Goal: Task Accomplishment & Management: Use online tool/utility

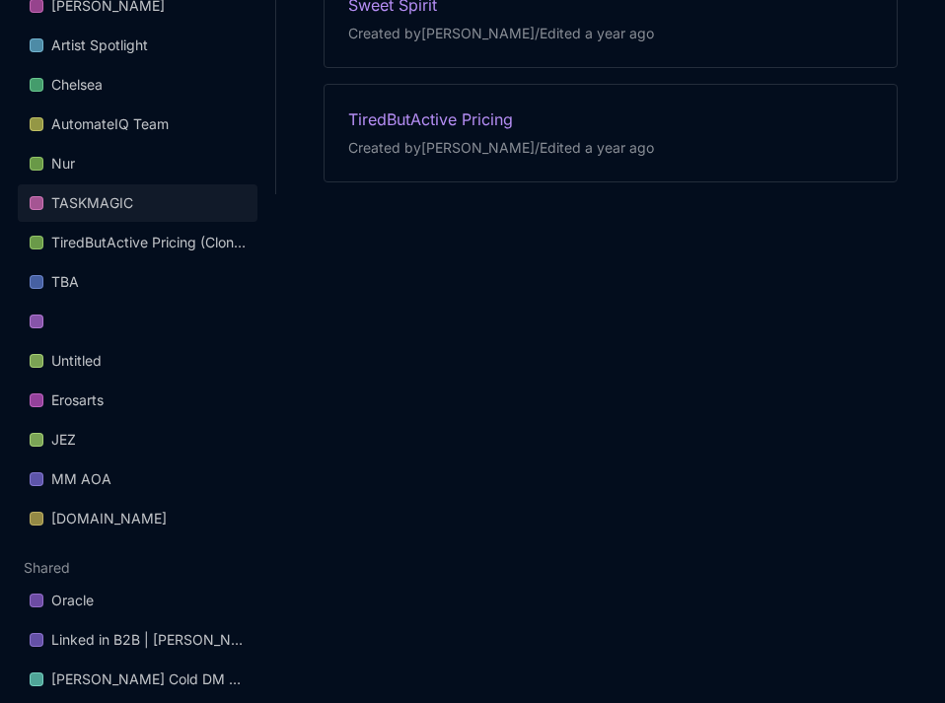
scroll to position [510, 0]
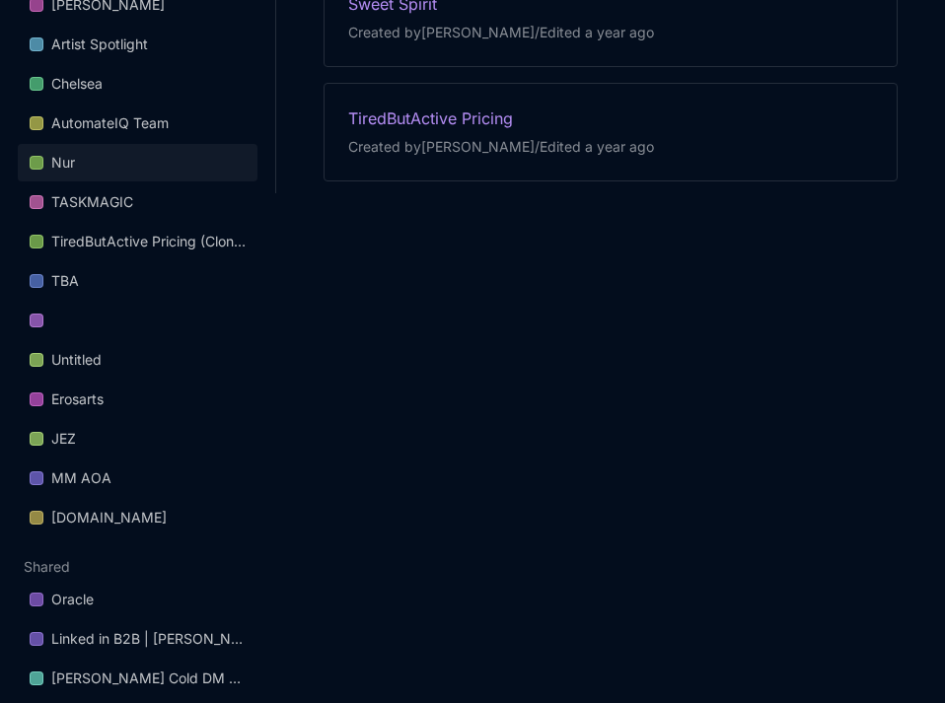
click at [109, 168] on link "Nur" at bounding box center [138, 162] width 240 height 37
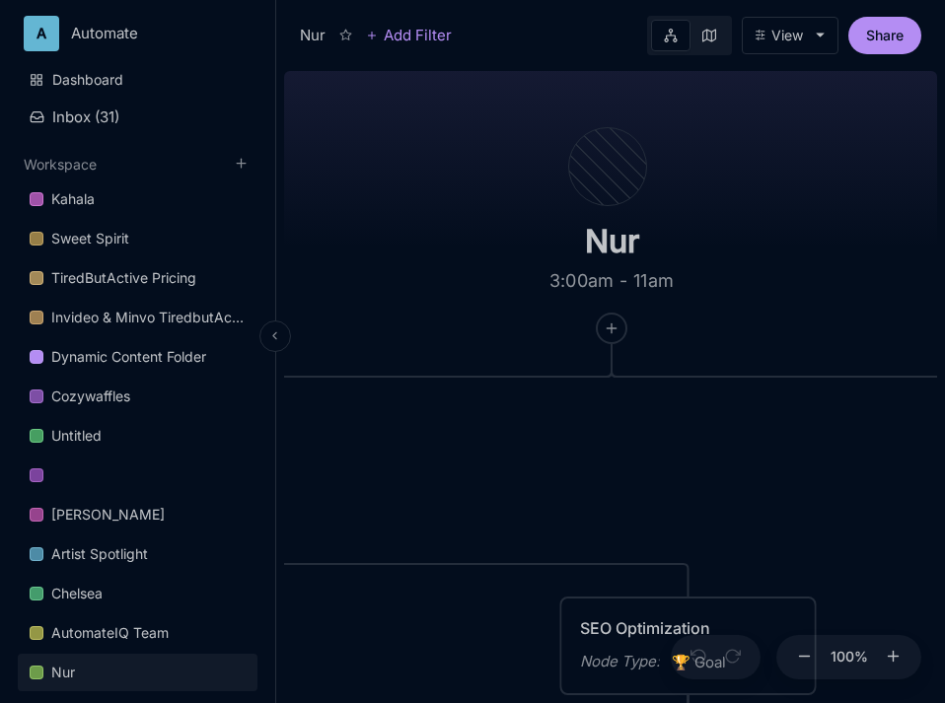
click at [272, 339] on icon at bounding box center [274, 335] width 13 height 13
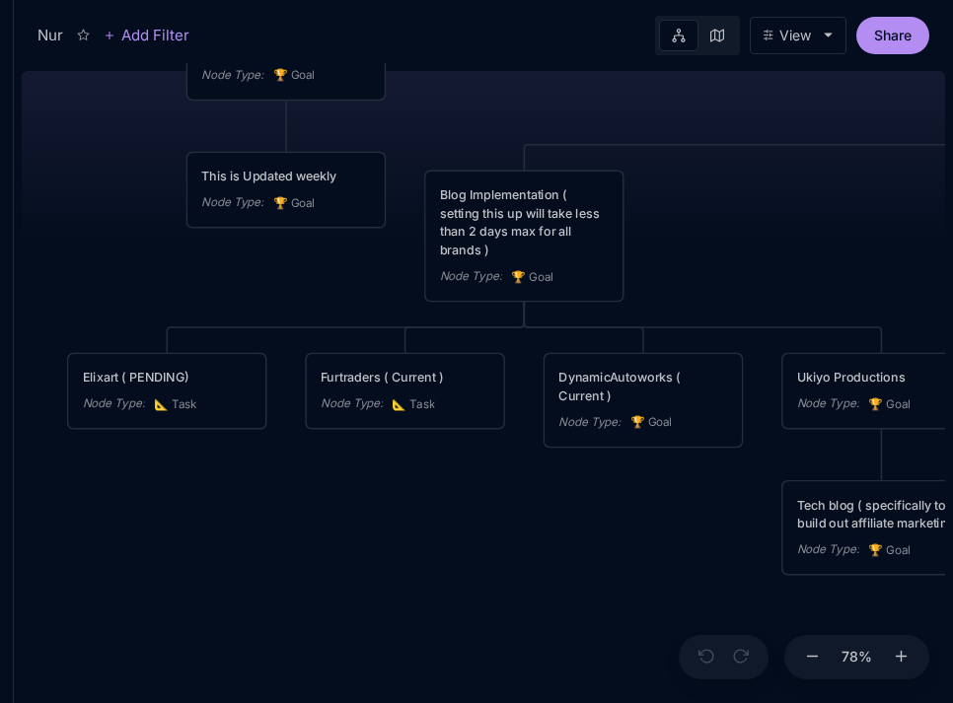
click at [436, 413] on div "Node Type : 📐 Task" at bounding box center [405, 405] width 169 height 20
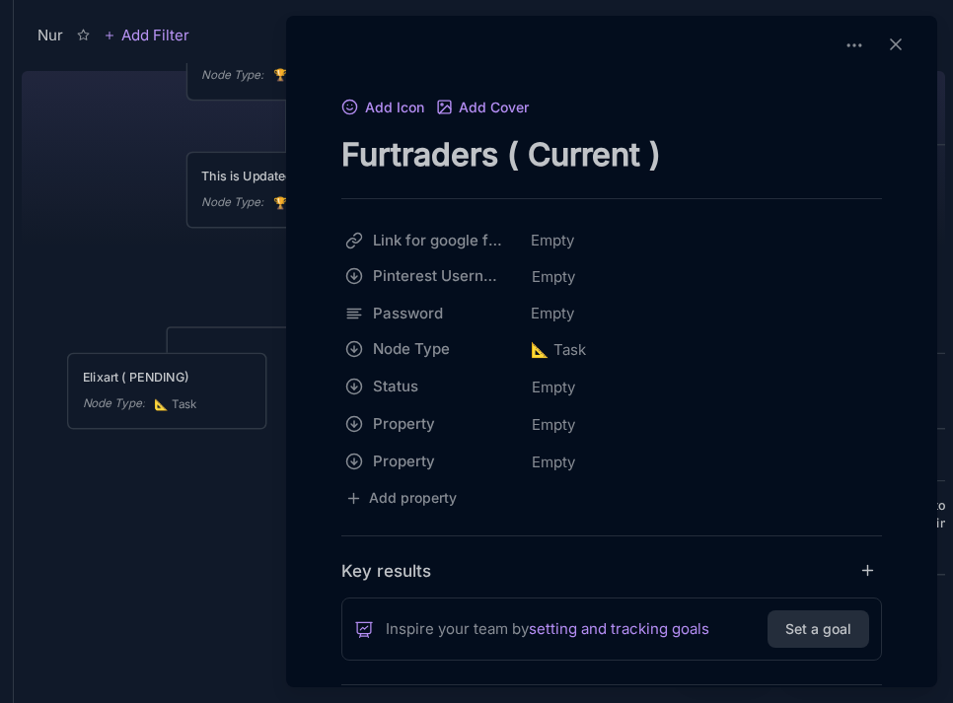
drag, startPoint x: 639, startPoint y: 153, endPoint x: 526, endPoint y: 158, distance: 113.5
click at [526, 158] on textarea "Furtraders ( Current )" at bounding box center [611, 154] width 541 height 40
type textarea "Furtraders ( )"
click at [893, 46] on icon at bounding box center [896, 45] width 20 height 20
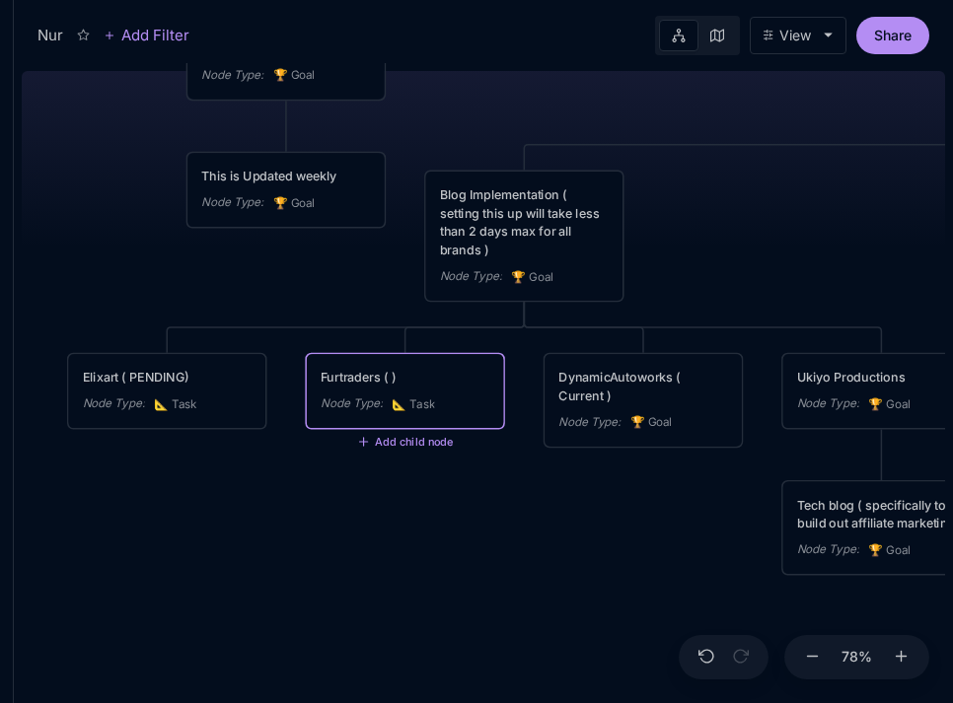
click at [605, 386] on div "DynamicAutoworks ( Current )" at bounding box center [642, 386] width 169 height 36
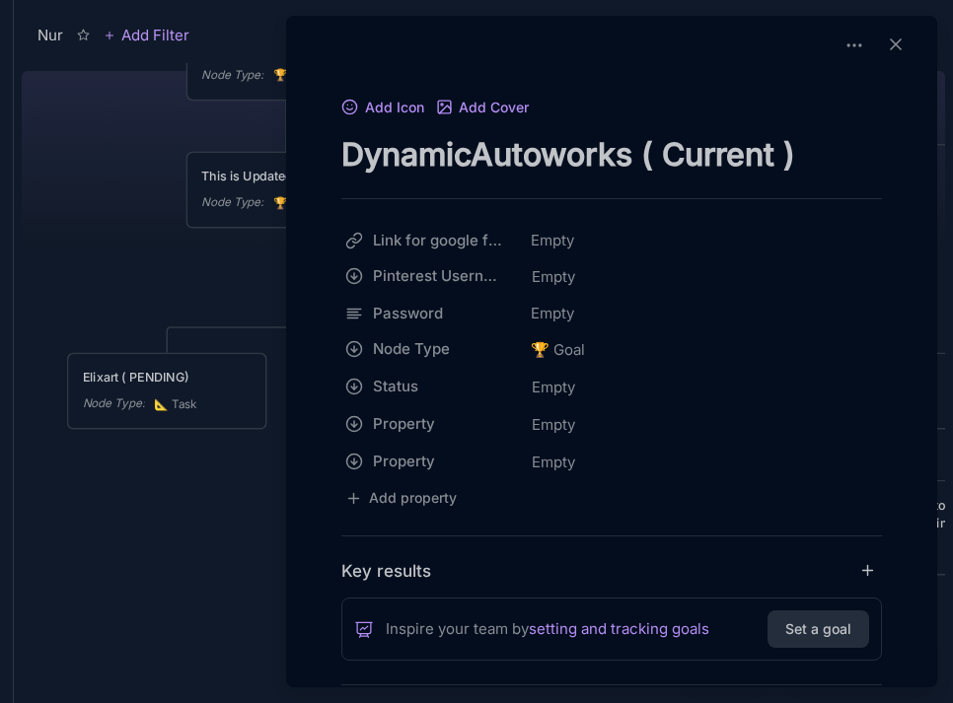
click at [169, 277] on div at bounding box center [476, 351] width 953 height 703
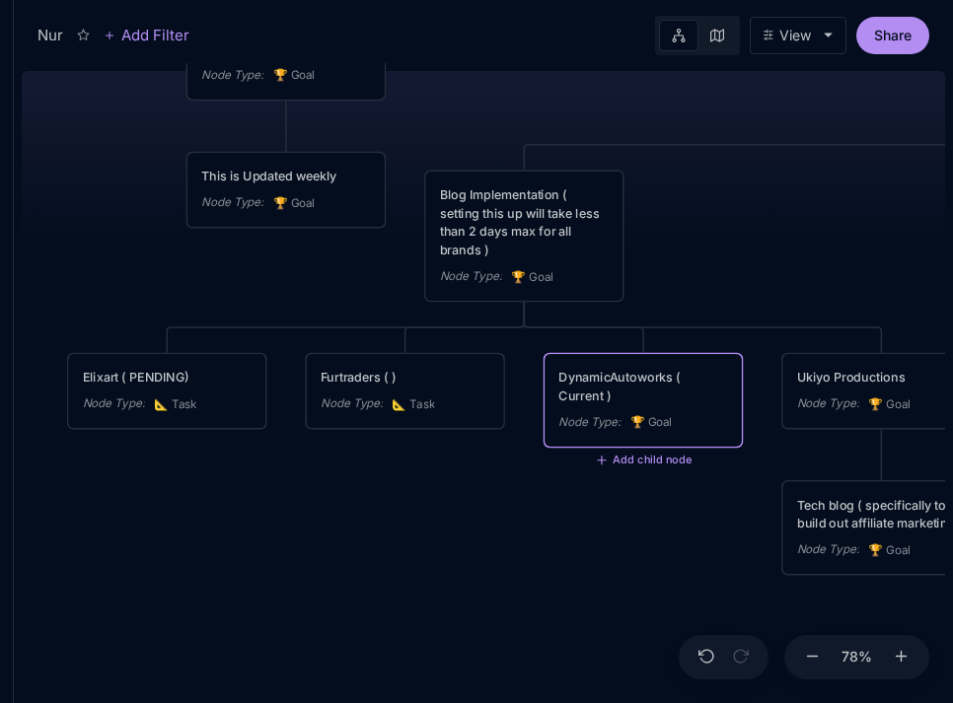
drag, startPoint x: 193, startPoint y: 285, endPoint x: 33, endPoint y: 282, distance: 160.8
click at [33, 282] on div "Nur 3:00am - 11am Projects Node Type : 🏆 Goal Weekly Tasks ( 2 days max, Friday…" at bounding box center [483, 383] width 923 height 640
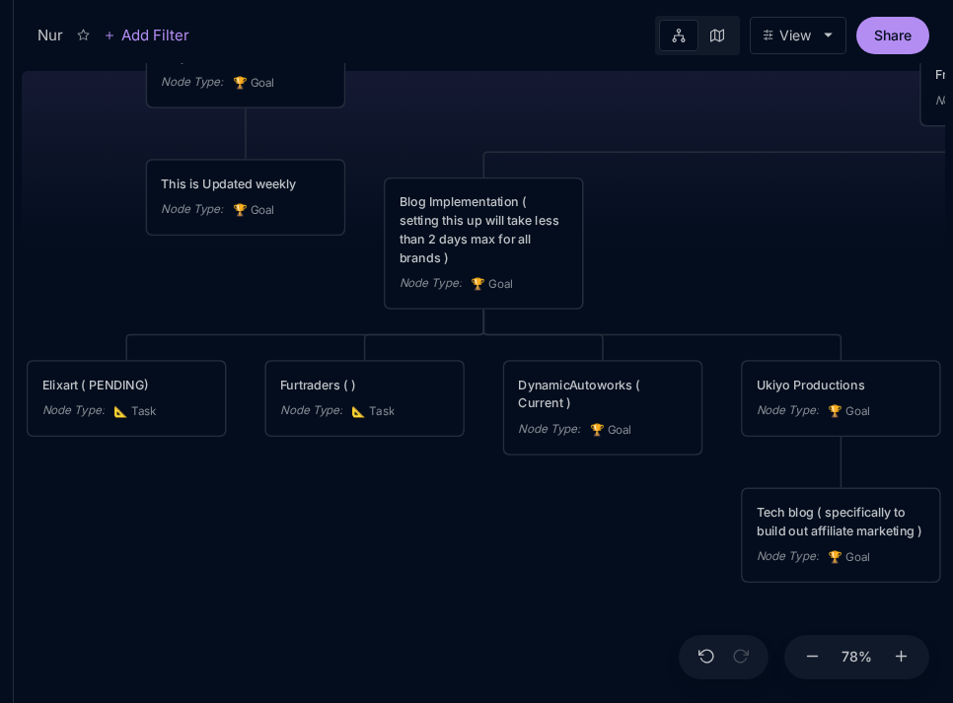
click at [111, 406] on div "Node Type : 📐 Task" at bounding box center [126, 411] width 169 height 20
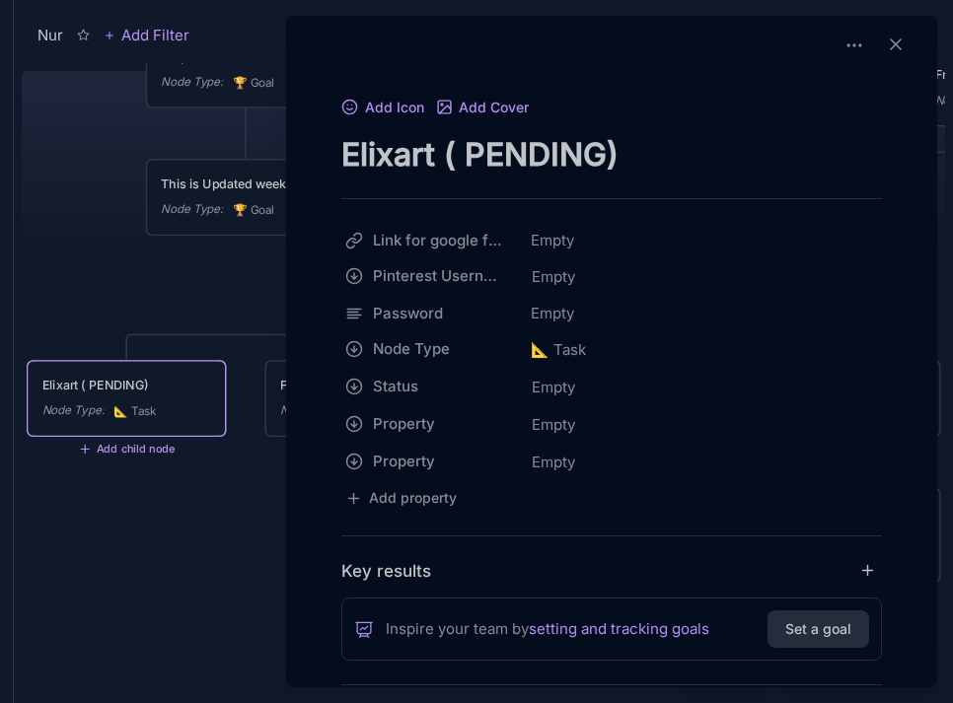
drag, startPoint x: 471, startPoint y: 163, endPoint x: 601, endPoint y: 158, distance: 130.3
click at [601, 158] on textarea "Elixart ( PENDING)" at bounding box center [611, 154] width 541 height 40
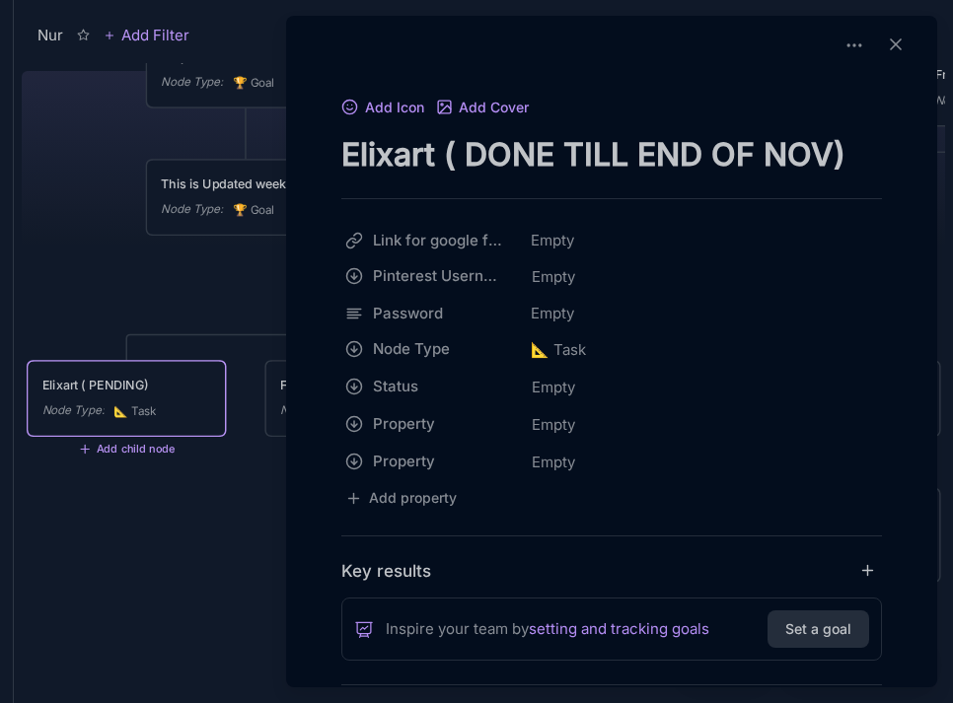
type textarea "Elixart ( DONE TILL END OF NOV)"
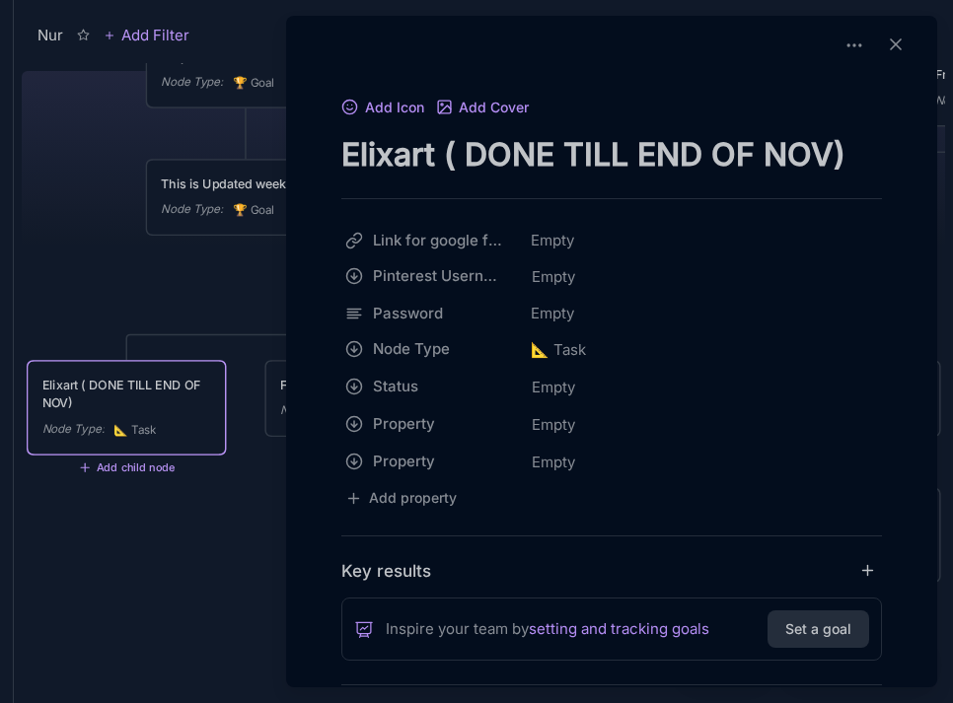
click at [199, 273] on div at bounding box center [476, 351] width 953 height 703
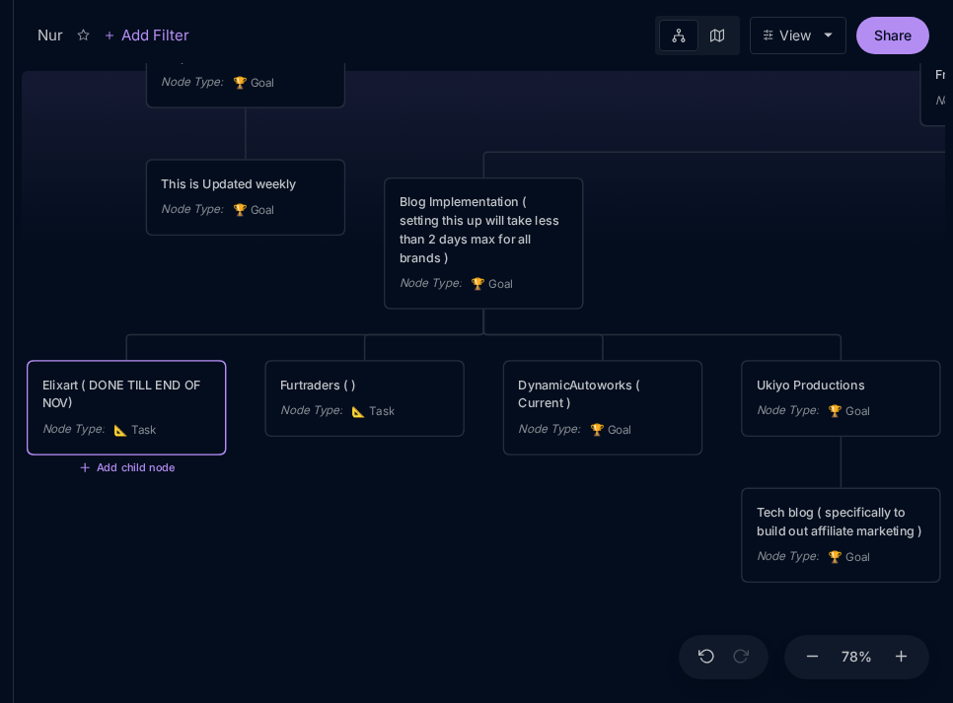
click at [199, 409] on div "Elixart ( DONE TILL END OF NOV)" at bounding box center [126, 394] width 169 height 36
click at [165, 412] on div "Elixart ( DONE TILL END OF NOV) Node Type : 📐 Task" at bounding box center [126, 408] width 169 height 64
click at [119, 398] on div "Elixart ( DONE TILL END OF NOV)" at bounding box center [126, 394] width 169 height 36
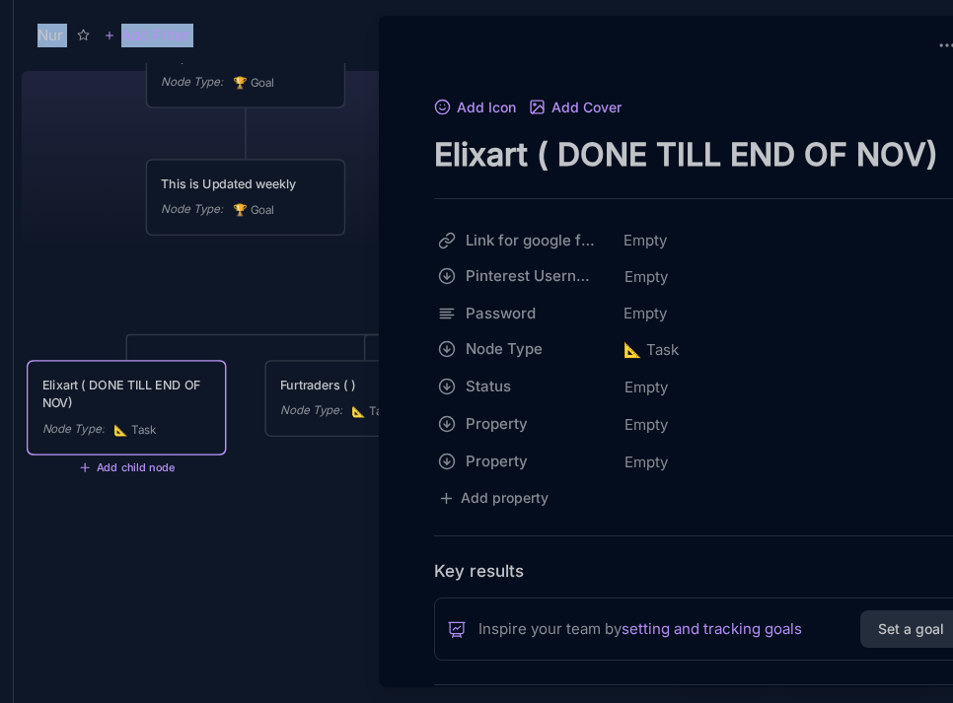
click at [120, 398] on div at bounding box center [476, 351] width 953 height 703
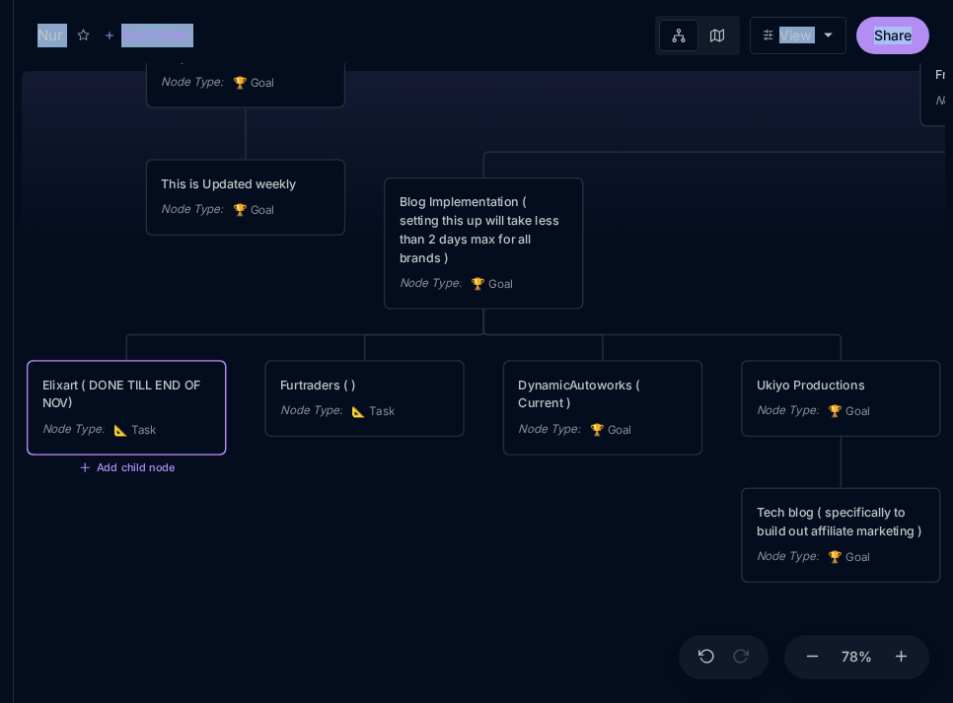
click at [166, 400] on div "Elixart ( DONE TILL END OF NOV)" at bounding box center [126, 394] width 169 height 36
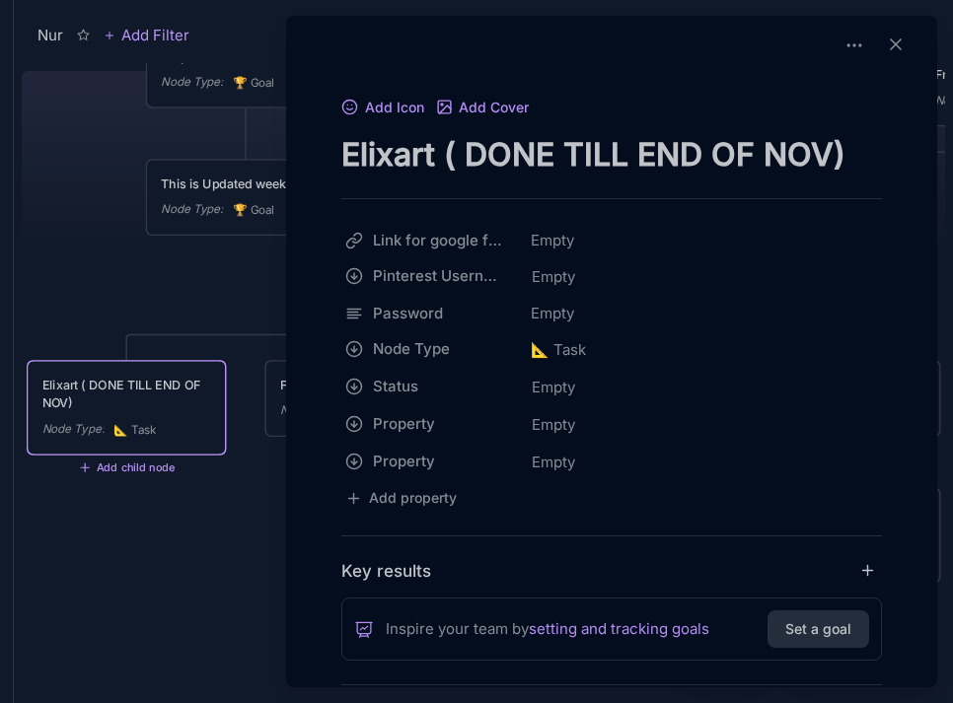
click at [831, 157] on textarea "Elixart ( DONE TILL END OF NOV)" at bounding box center [611, 154] width 541 height 40
type textarea "Elixart ( DONE TILL END OF NOV )"
click at [137, 321] on div at bounding box center [476, 351] width 953 height 703
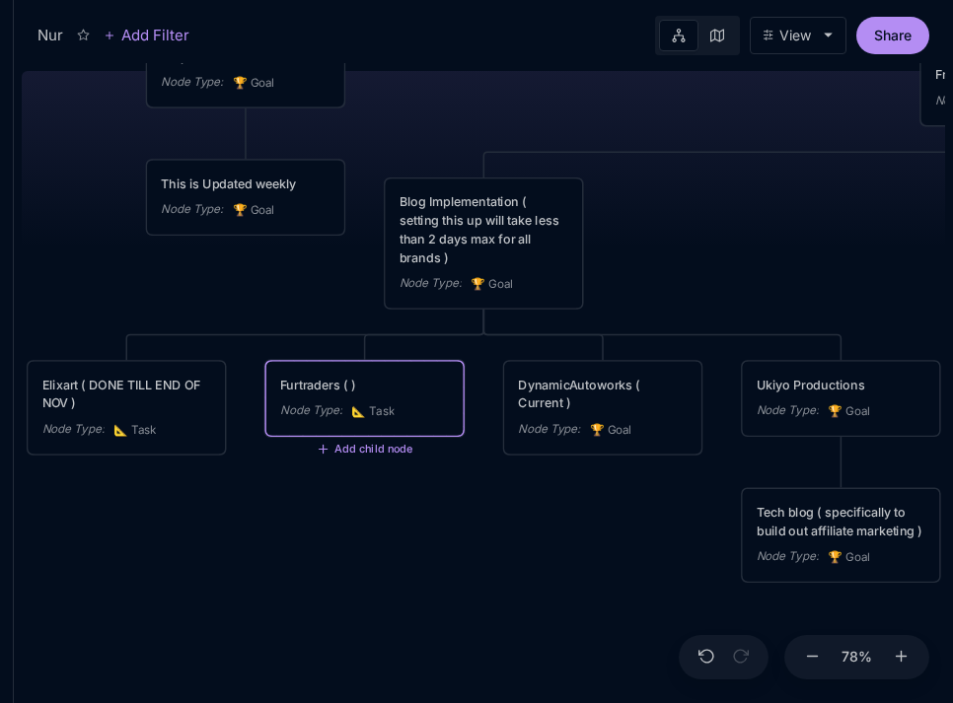
click at [349, 399] on div "Furtraders ( ) Node Type : 📐 Task" at bounding box center [364, 399] width 169 height 46
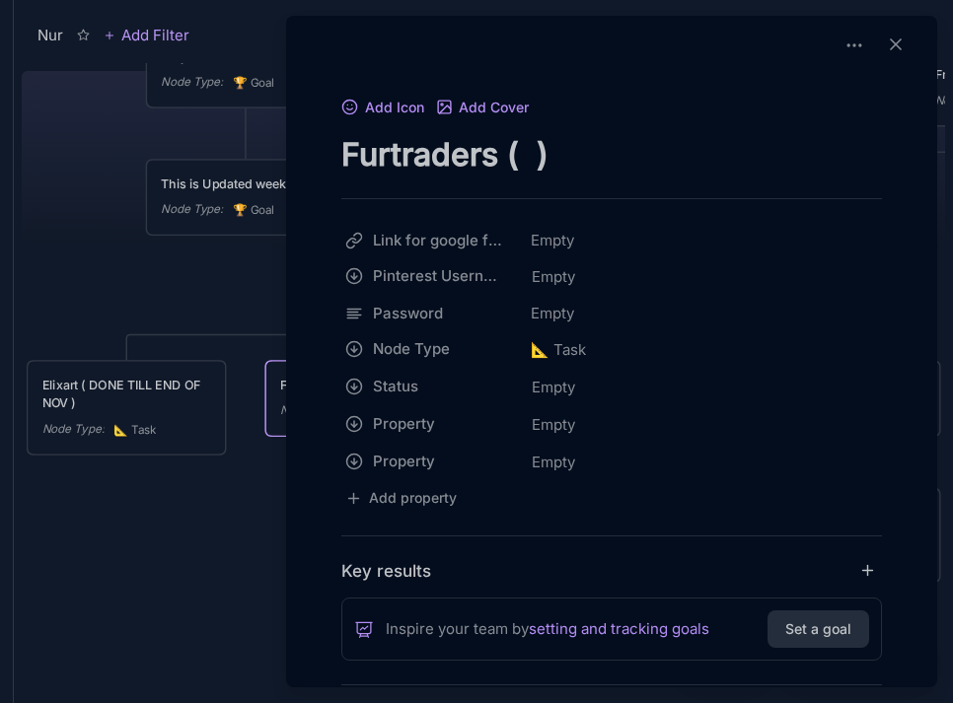
click at [535, 159] on textarea "Furtraders ( )" at bounding box center [611, 154] width 541 height 40
type textarea "Furtraders ( )"
click at [71, 261] on div at bounding box center [476, 351] width 953 height 703
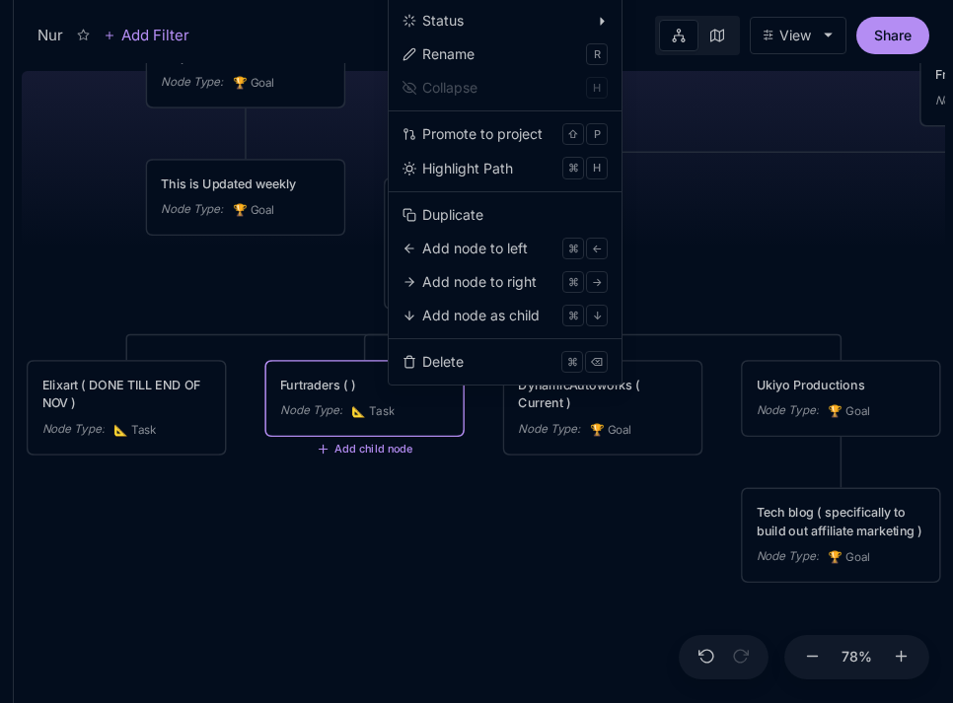
click at [336, 371] on div "Furtraders ( ) Node Type : 📐 Task" at bounding box center [364, 399] width 196 height 74
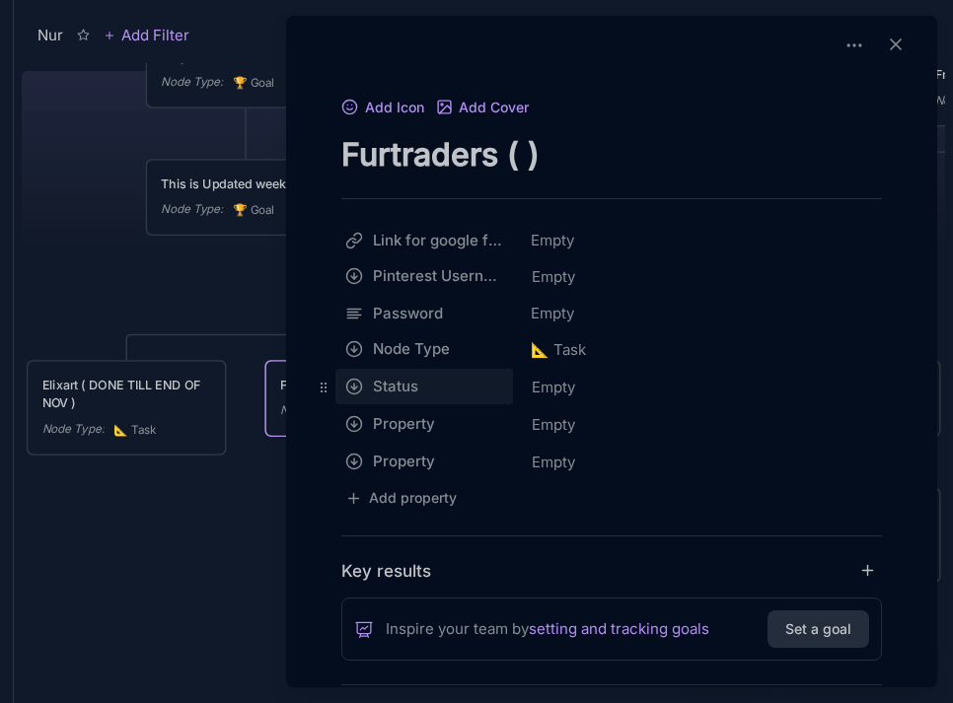
click at [337, 395] on div "Nur Add Filter View Share Nur 3:00am - 11am Projects Node Type : 🏆 Goal Weekly …" at bounding box center [483, 351] width 939 height 703
click at [205, 287] on html "Nur Add Filter View Share Nur 3:00am - 11am Projects Node Type : 🏆 Goal Weekly …" at bounding box center [476, 351] width 953 height 703
click at [209, 322] on div at bounding box center [476, 351] width 953 height 703
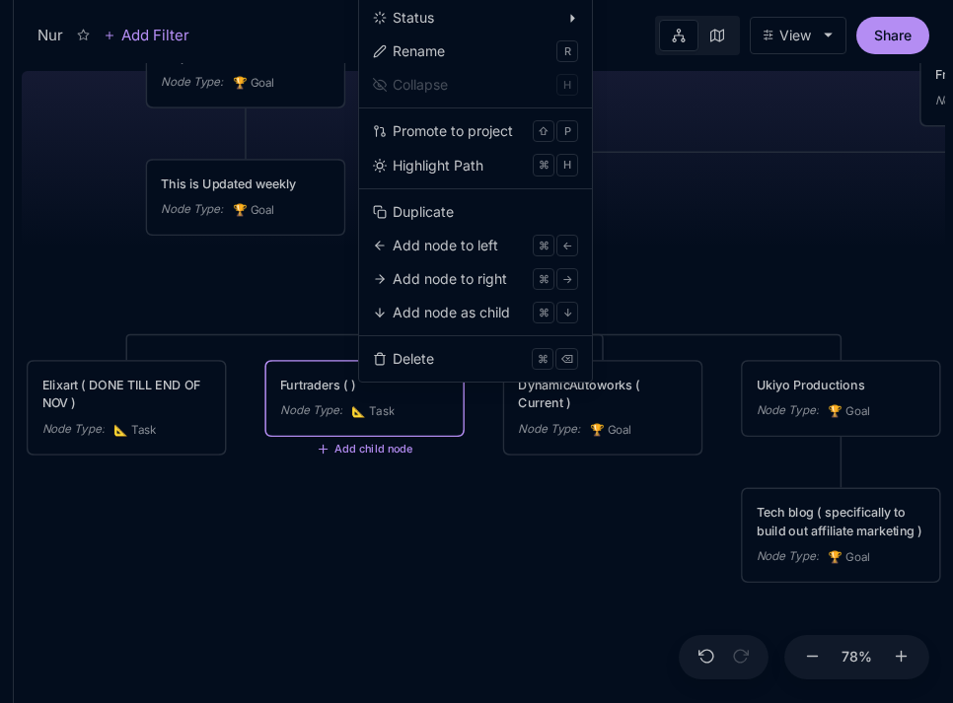
drag, startPoint x: 410, startPoint y: 357, endPoint x: 436, endPoint y: 496, distance: 141.4
click at [436, 496] on body "Nur Add Filter View Share Nur 3:00am - 11am Projects Node Type : 🏆 Goal Weekly …" at bounding box center [476, 351] width 953 height 703
click at [433, 496] on div "Nur 3:00am - 11am Projects Node Type : 🏆 Goal Weekly Tasks ( 2 days max, Friday…" at bounding box center [483, 383] width 923 height 640
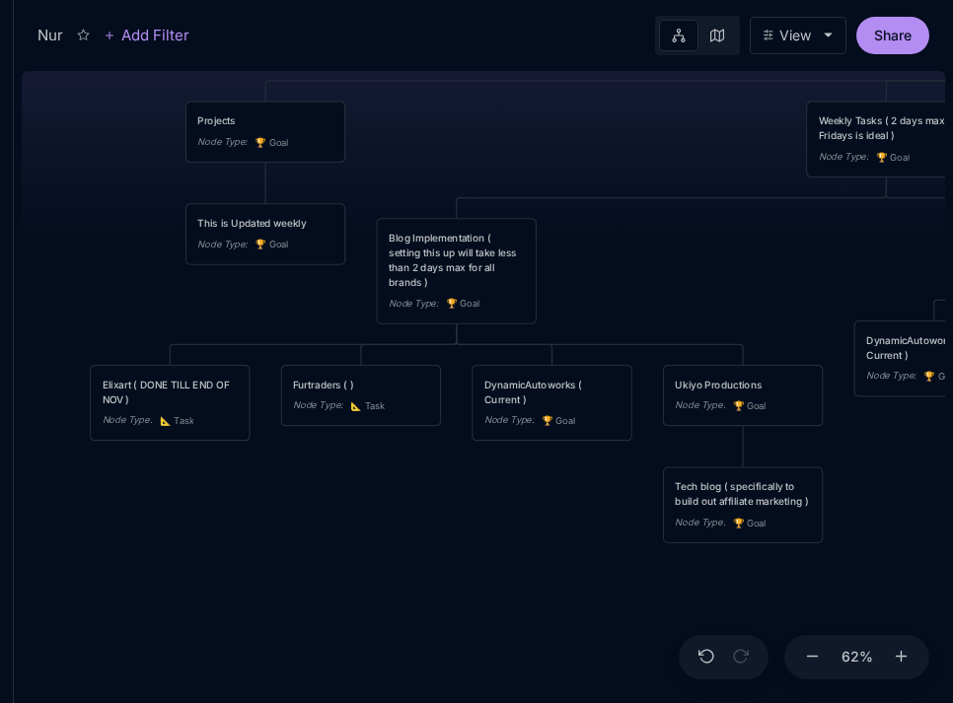
click at [339, 382] on div "Furtraders ( )" at bounding box center [360, 384] width 135 height 15
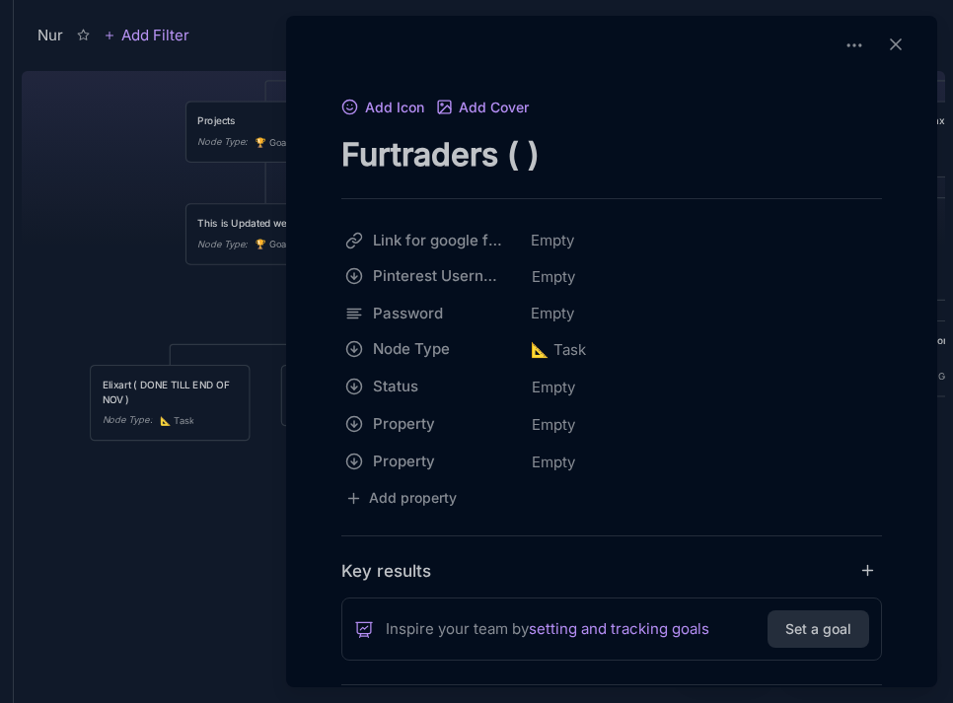
click at [471, 147] on textarea "Furtraders ( )" at bounding box center [611, 154] width 541 height 40
type textarea "Eros Arts"
click at [222, 321] on div at bounding box center [476, 351] width 953 height 703
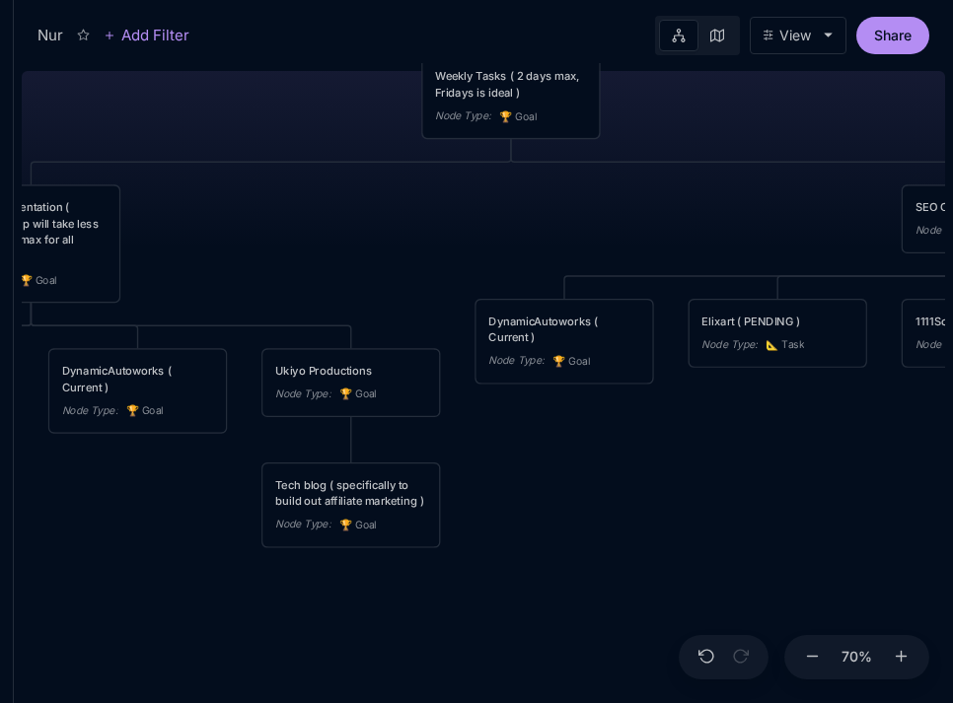
type textarea "give me a platfrom similar to pinterest"
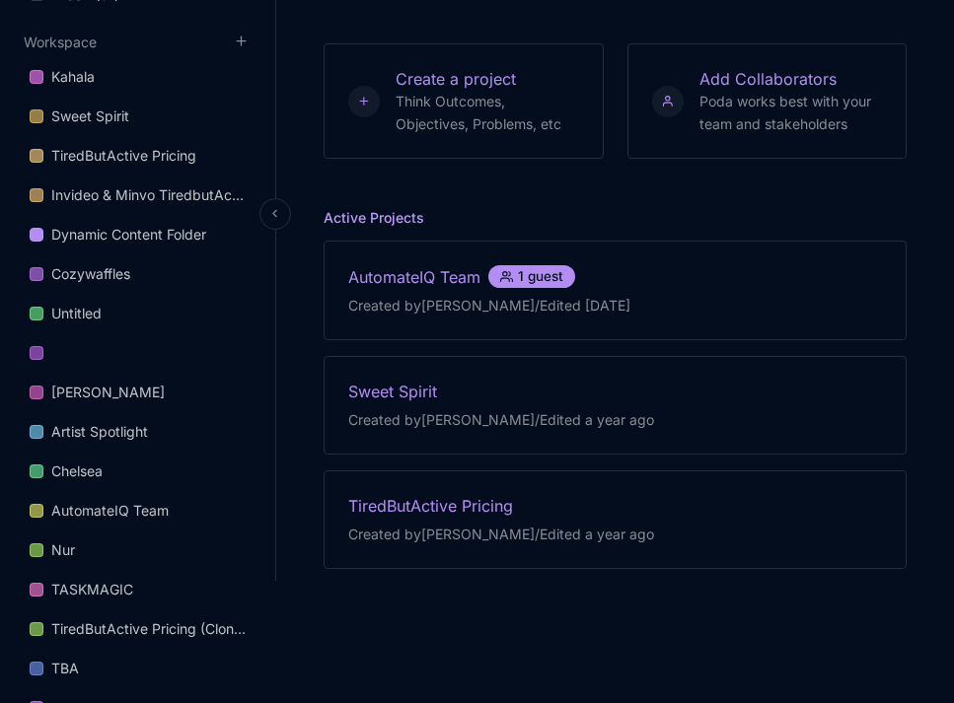
scroll to position [1947, 0]
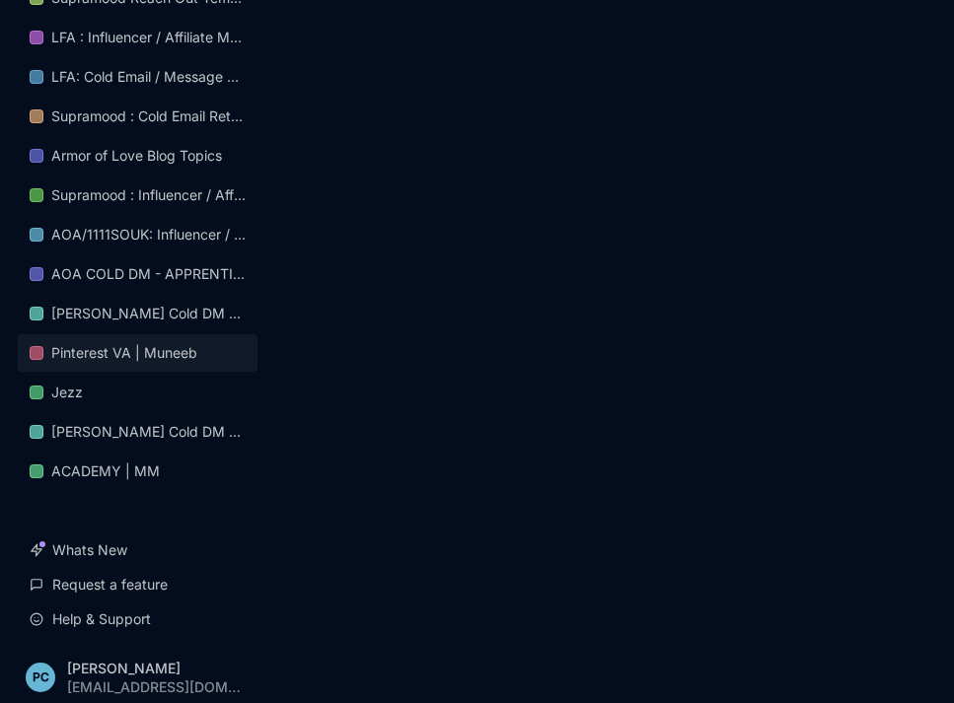
click at [131, 343] on div "Pinterest VA | Muneeb" at bounding box center [124, 353] width 146 height 24
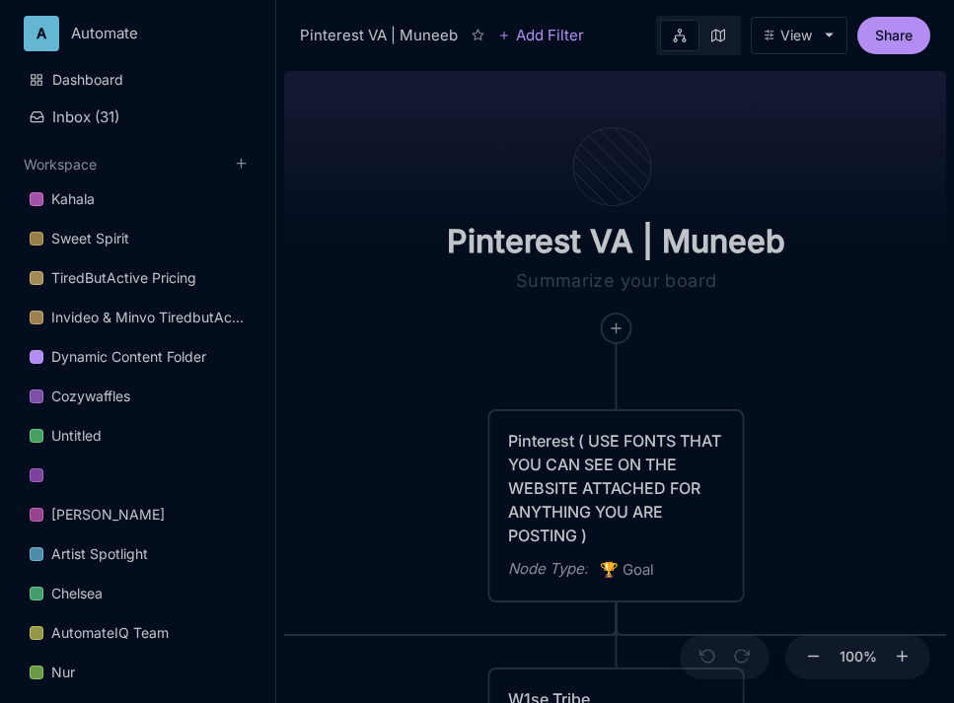
click at [295, 288] on div "Pinterest VA | Muneeb Pinterest ( USE FONTS THAT YOU CAN SEE ON THE WEBSITE ATT…" at bounding box center [615, 383] width 662 height 640
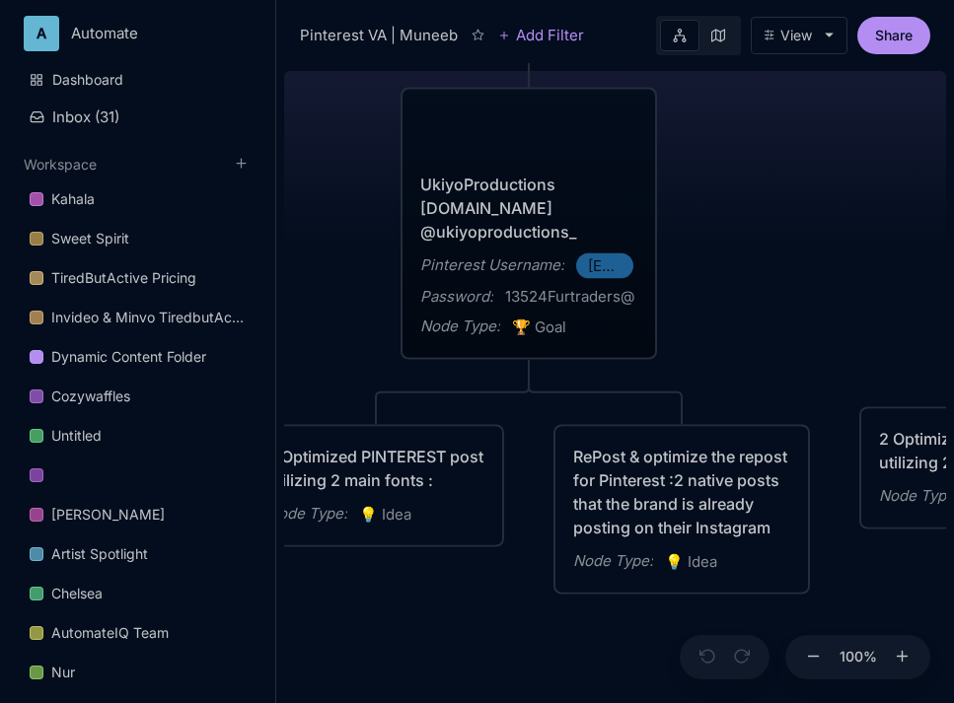
click at [621, 217] on div "UkiyoProductions www.UkiyoProductions.com @ukiyoproductions_" at bounding box center [528, 208] width 217 height 71
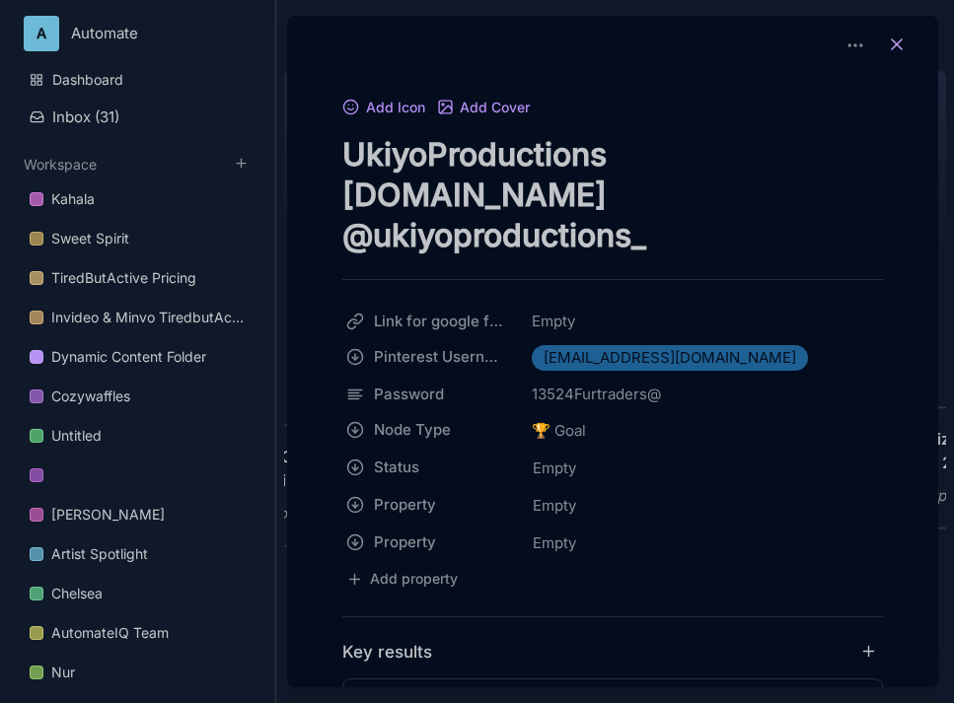
click at [887, 44] on icon at bounding box center [897, 45] width 20 height 20
